Goal: Information Seeking & Learning: Understand process/instructions

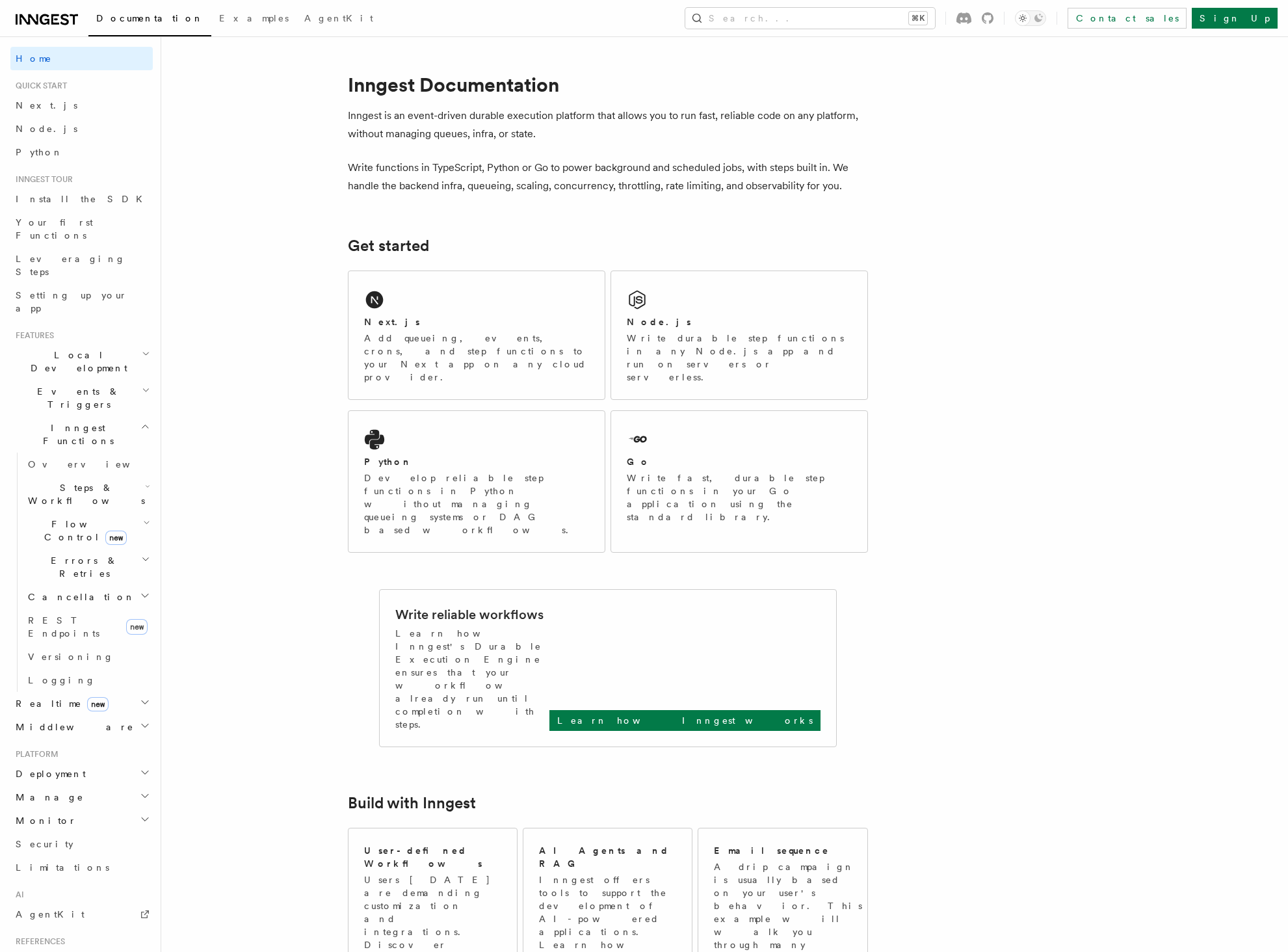
click at [47, 19] on icon at bounding box center [44, 19] width 10 height 10
click at [108, 108] on link "Next.js" at bounding box center [81, 105] width 143 height 23
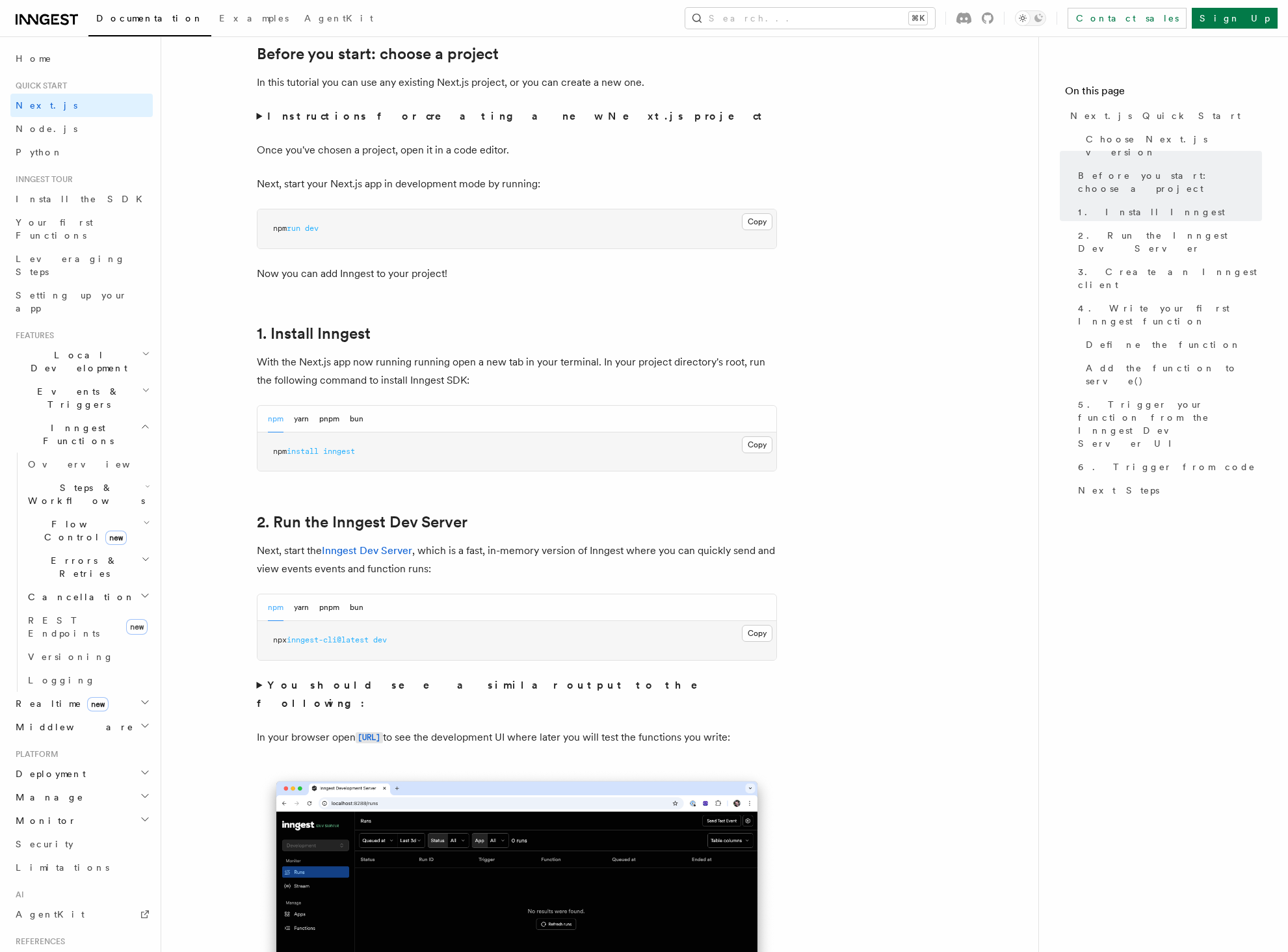
scroll to position [436, 0]
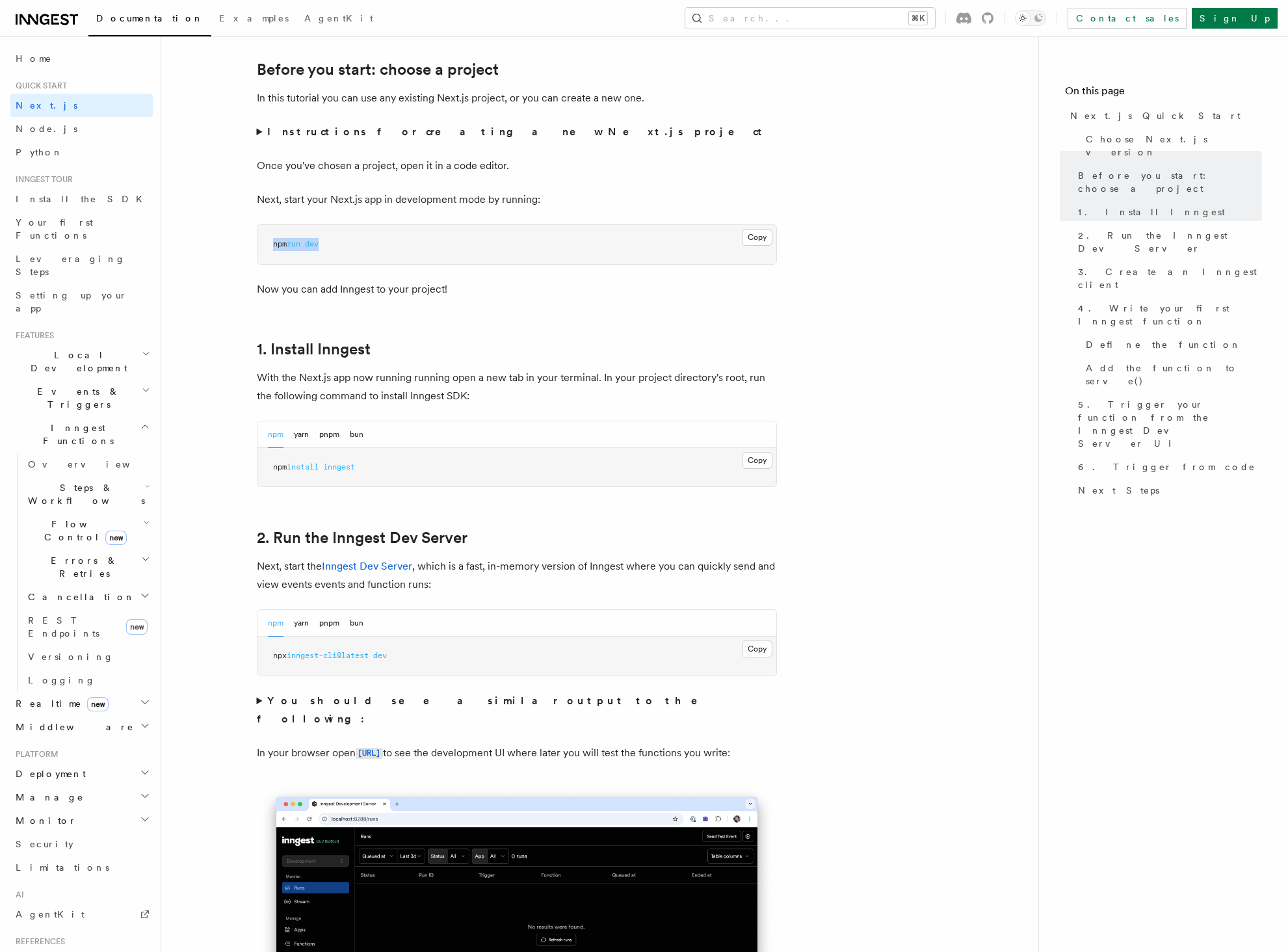
drag, startPoint x: 276, startPoint y: 247, endPoint x: 328, endPoint y: 247, distance: 52.0
click at [328, 247] on pre "npm run dev" at bounding box center [517, 244] width 519 height 39
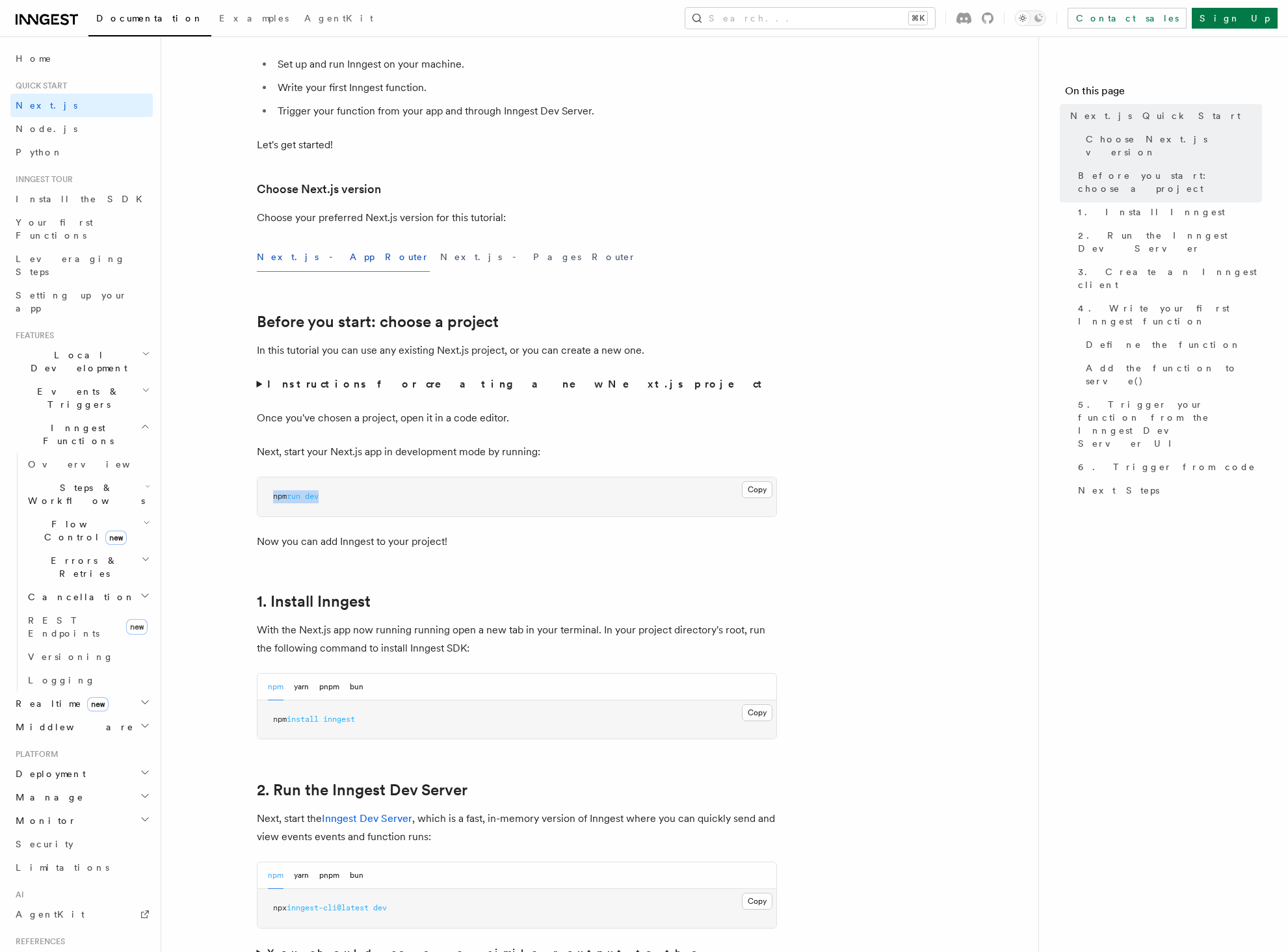
scroll to position [366, 0]
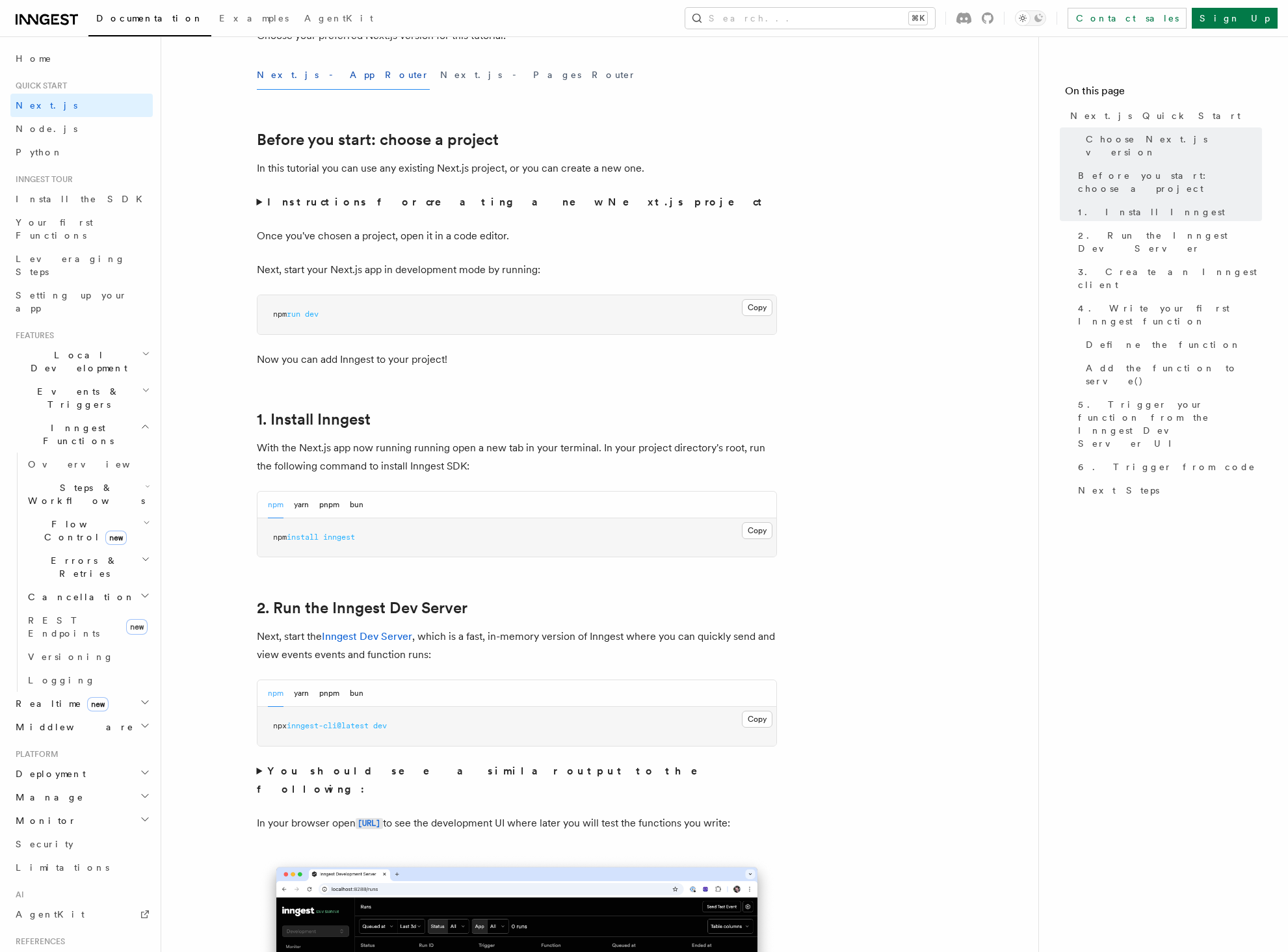
click at [333, 207] on strong "Instructions for creating a new Next.js project" at bounding box center [517, 202] width 500 height 13
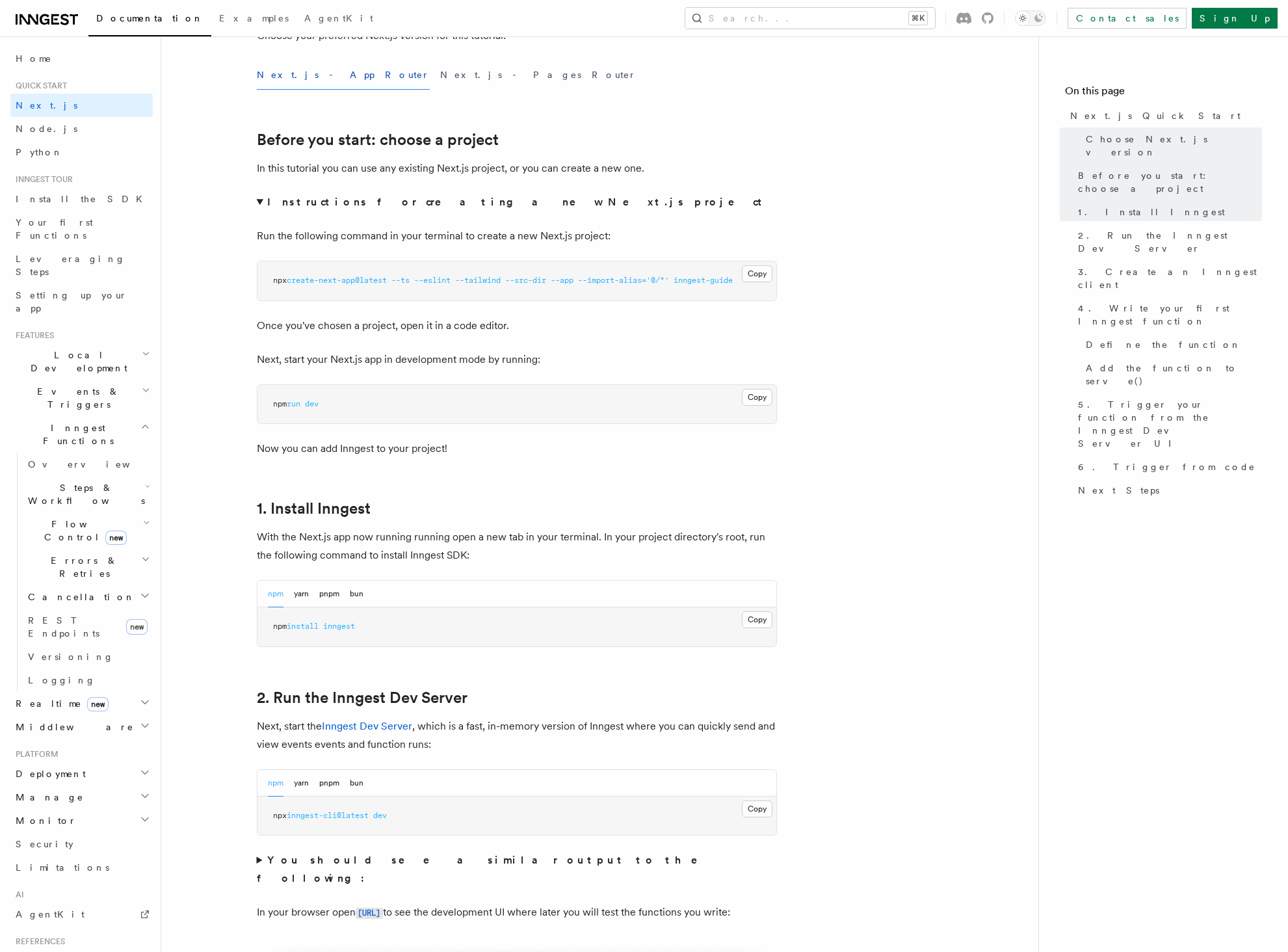
click at [332, 205] on strong "Instructions for creating a new Next.js project" at bounding box center [517, 202] width 500 height 13
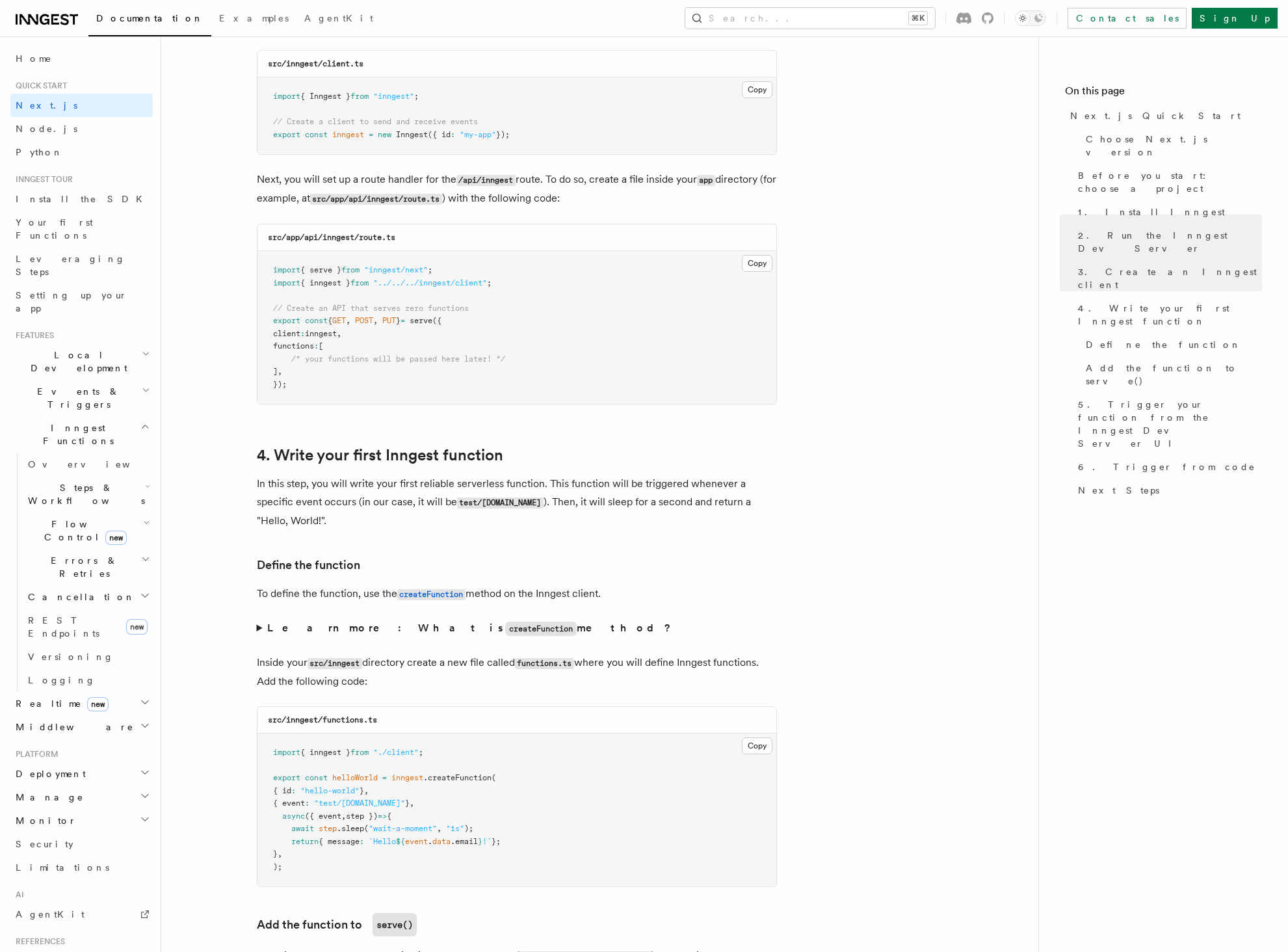
scroll to position [1707, 0]
drag, startPoint x: 302, startPoint y: 181, endPoint x: 335, endPoint y: 179, distance: 33.1
click at [335, 179] on p "Next, you will set up a route handler for the /api/inngest route. To do so, cre…" at bounding box center [517, 187] width 520 height 37
drag, startPoint x: 349, startPoint y: 199, endPoint x: 476, endPoint y: 202, distance: 127.0
click at [476, 202] on p "Next, you will set up a route handler for the /api/inngest route. To do so, cre…" at bounding box center [517, 187] width 520 height 37
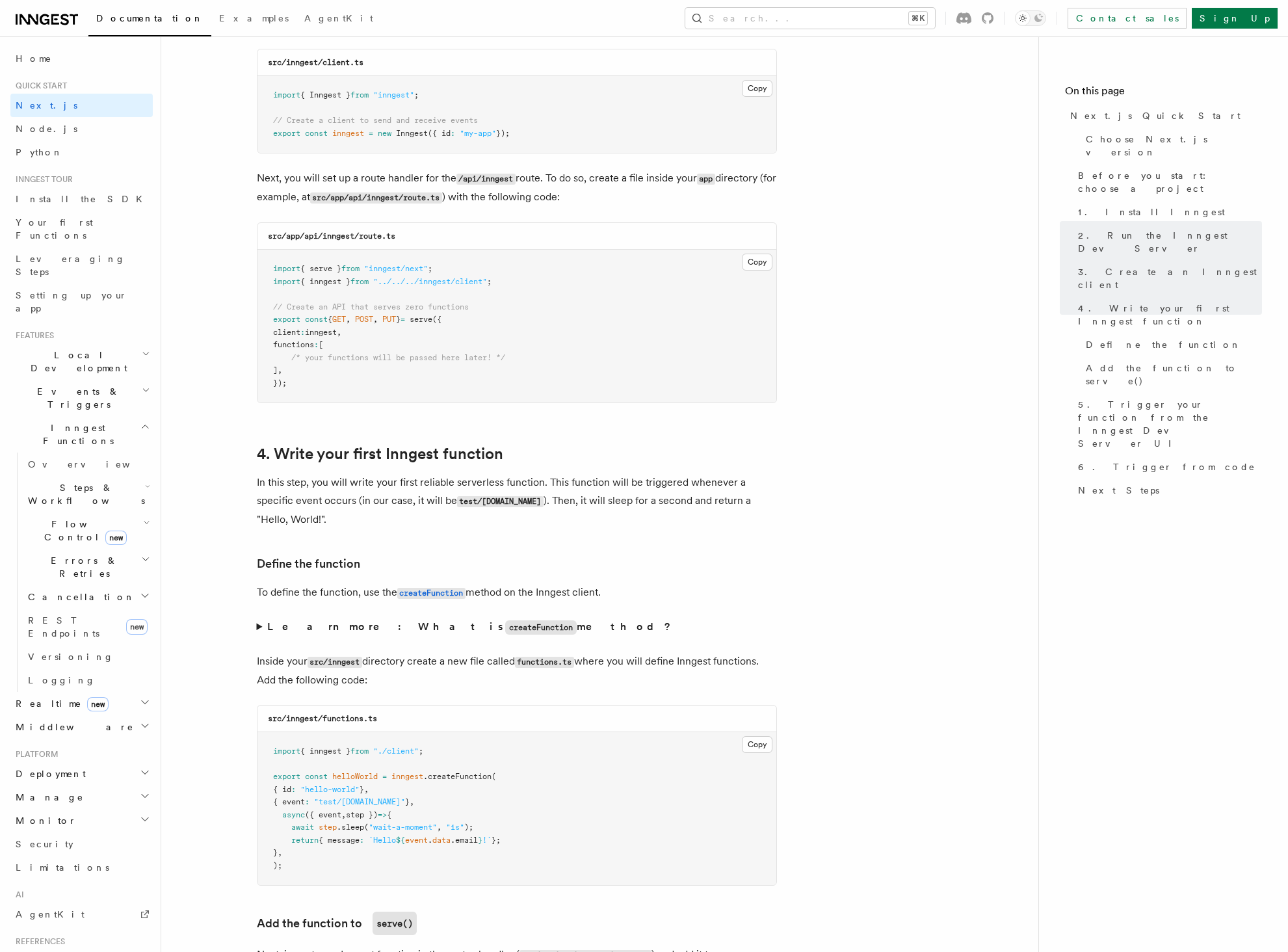
click at [444, 329] on pre "import { serve } from "inngest/next" ; import { inngest } from "../../../innges…" at bounding box center [517, 326] width 519 height 153
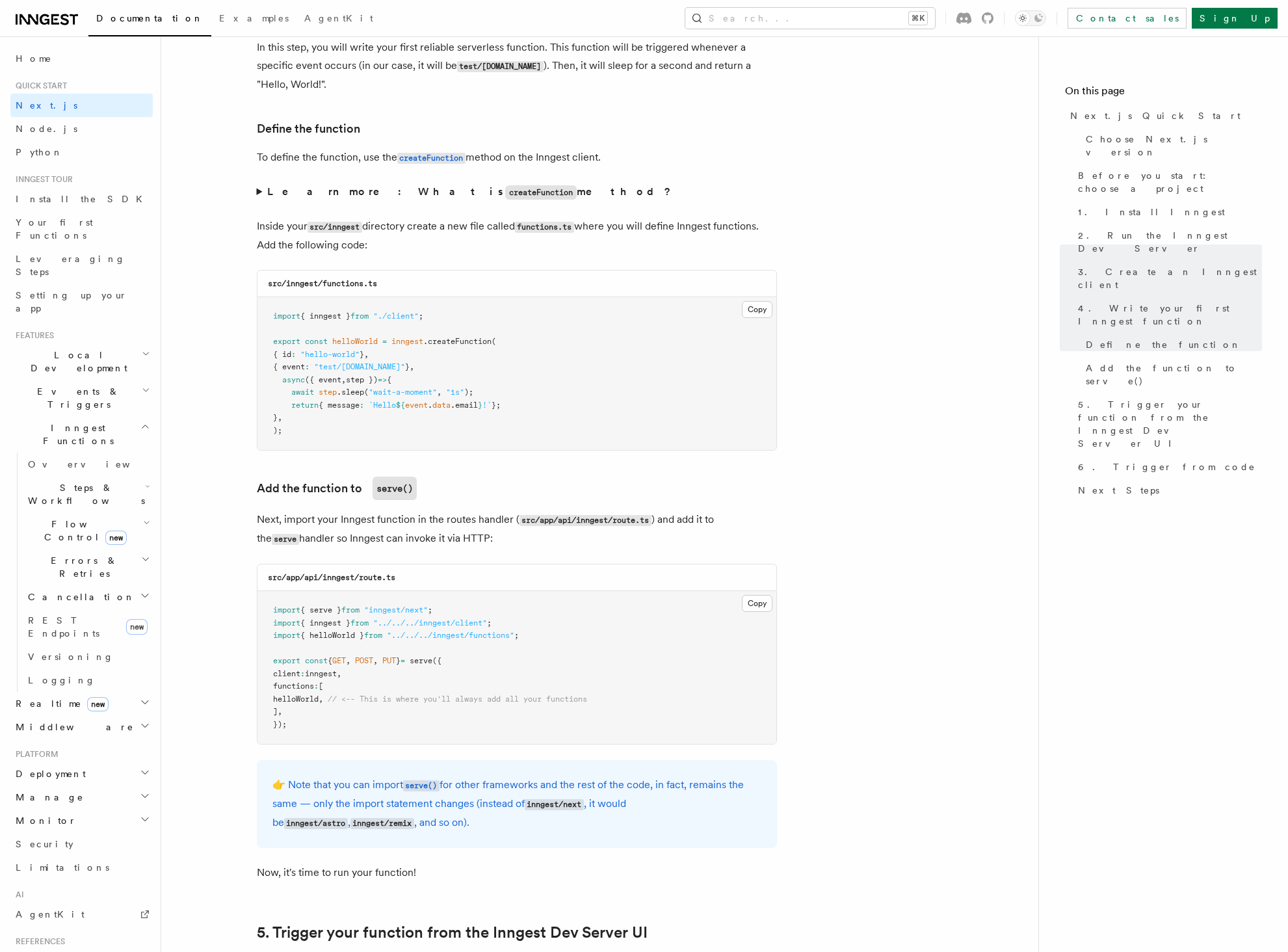
scroll to position [2144, 0]
drag, startPoint x: 296, startPoint y: 319, endPoint x: 367, endPoint y: 314, distance: 71.2
click at [369, 314] on span "import { inngest } from "./client" ;" at bounding box center [348, 314] width 150 height 9
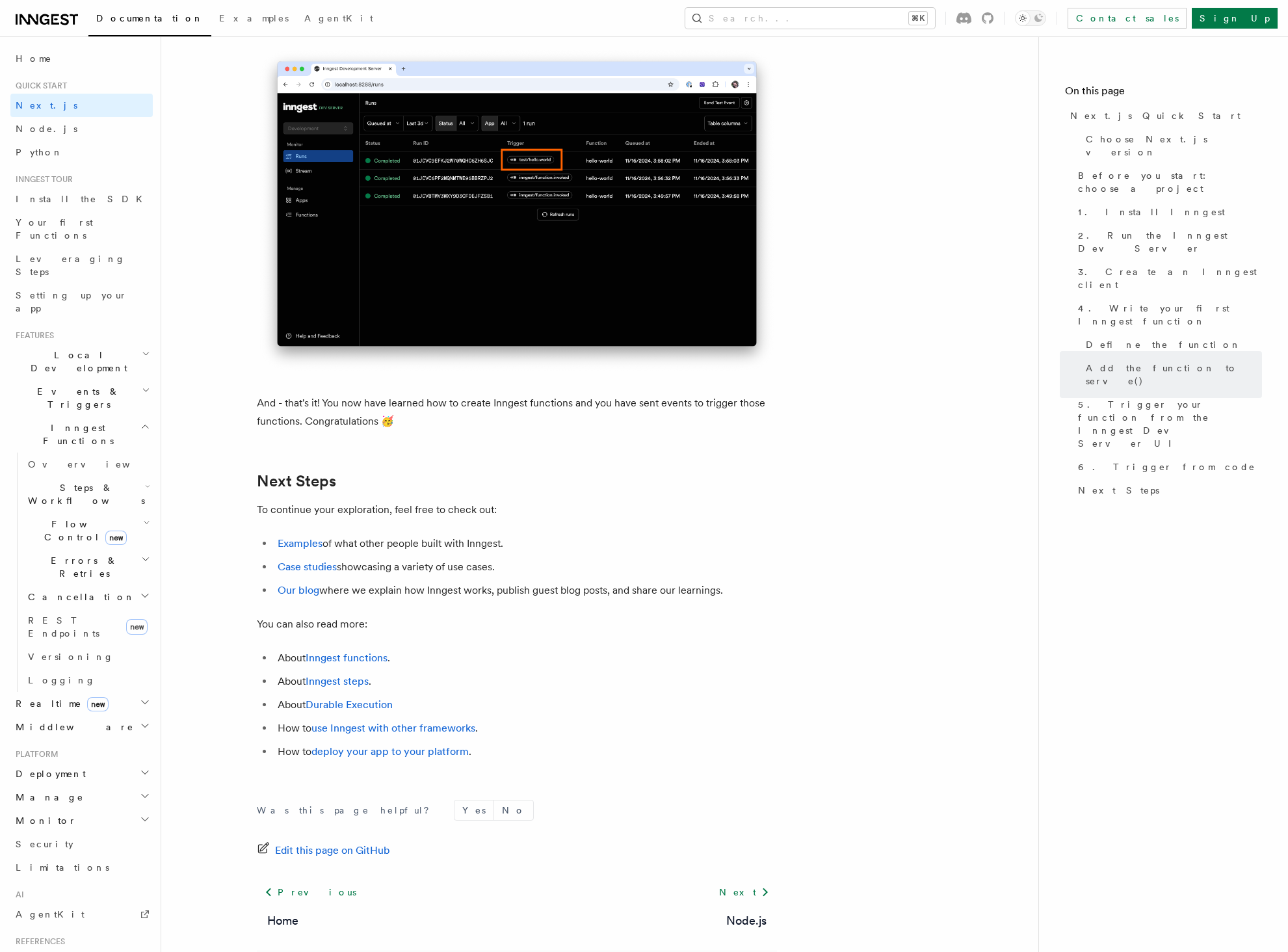
scroll to position [7812, 0]
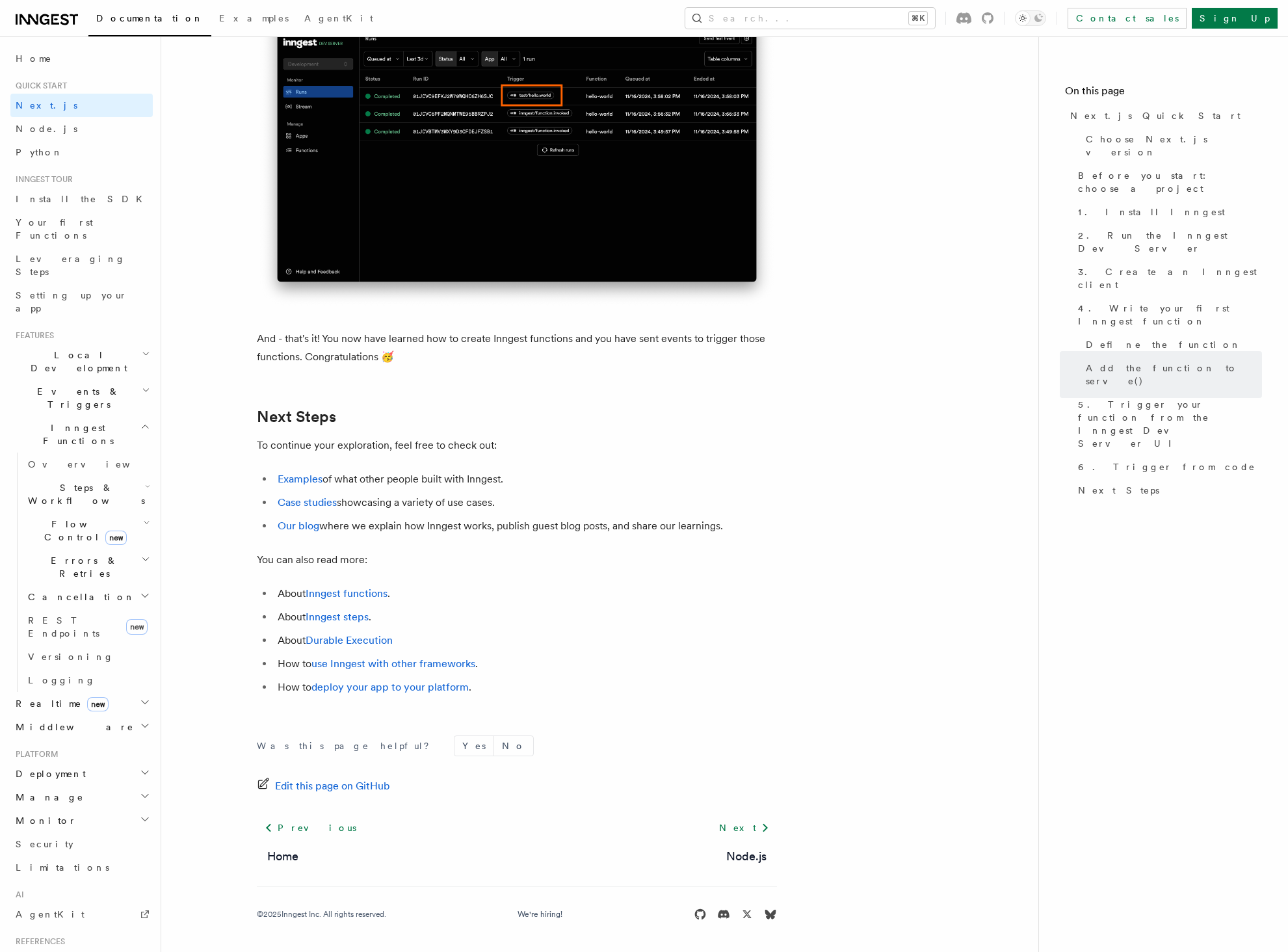
click at [55, 16] on icon at bounding box center [47, 19] width 63 height 16
click at [98, 125] on link "Node.js" at bounding box center [81, 128] width 143 height 23
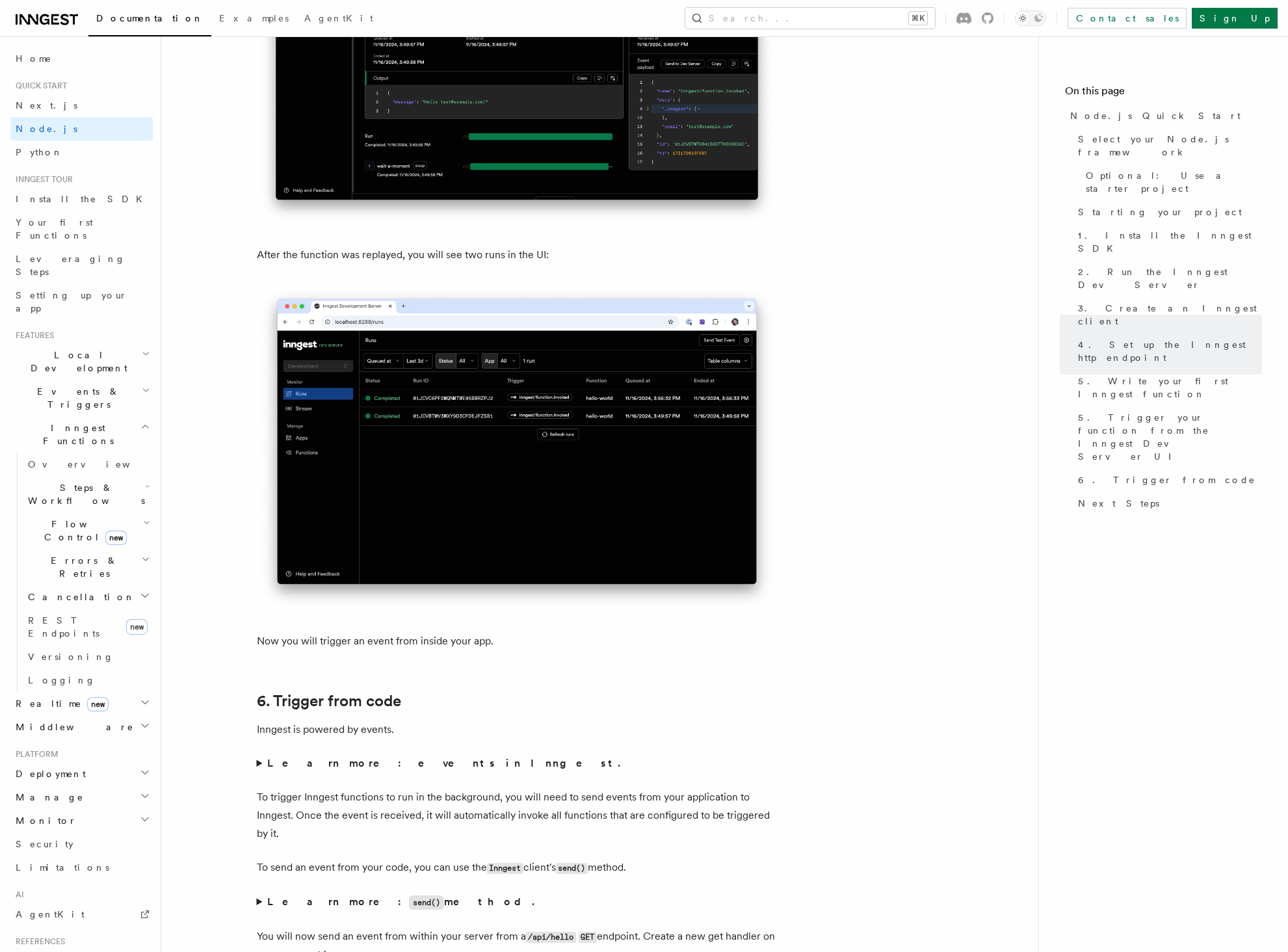
scroll to position [6105, 0]
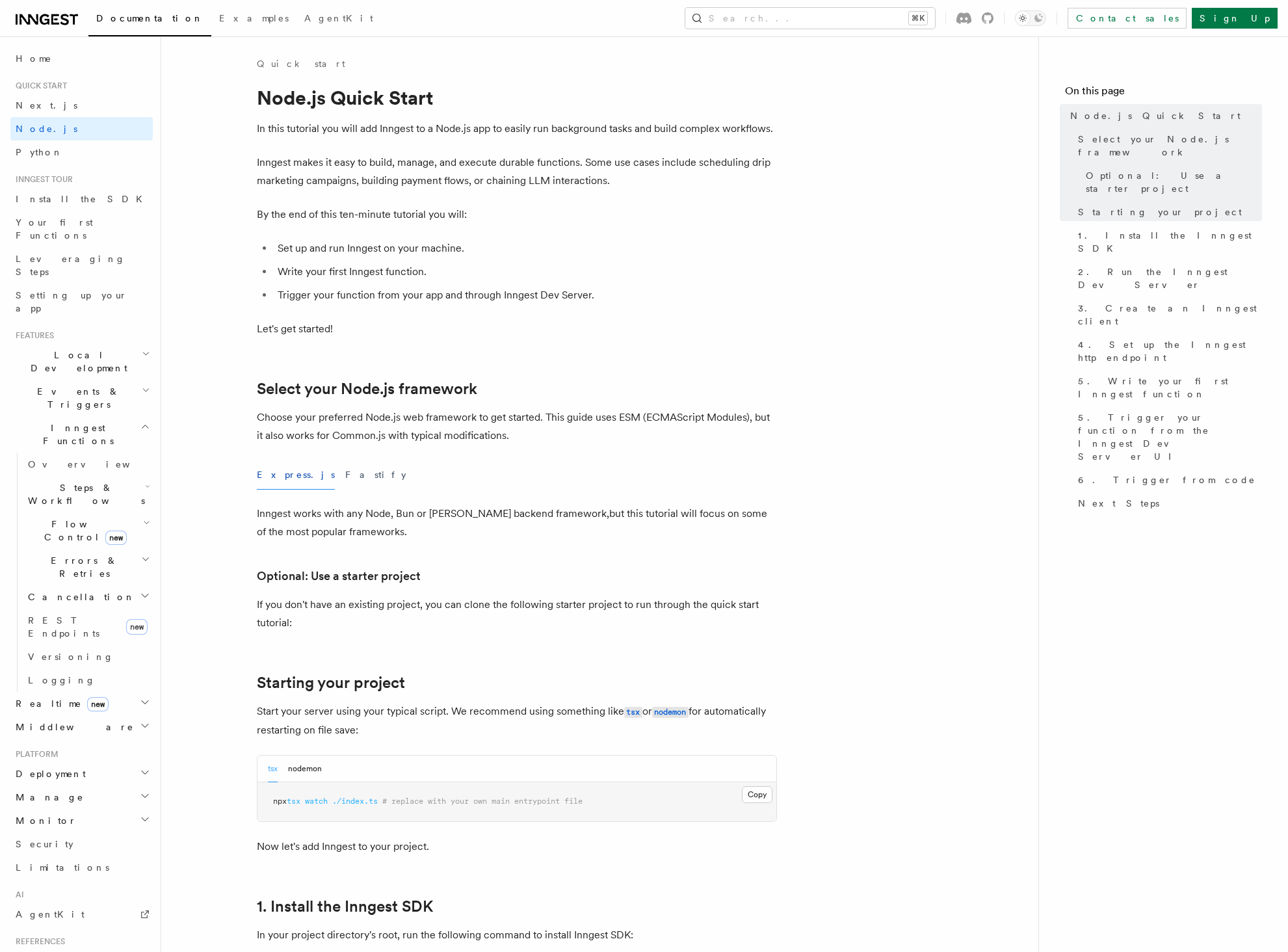
click at [53, 21] on icon at bounding box center [47, 19] width 63 height 16
